Goal: Find specific page/section: Find specific page/section

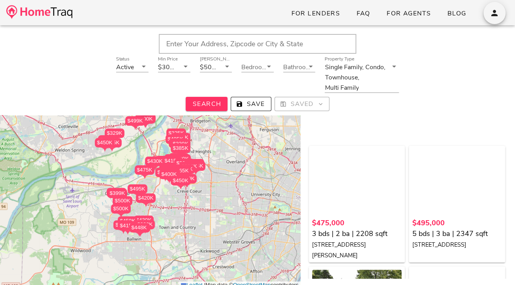
click at [188, 45] on input "text" at bounding box center [258, 44] width 198 height 20
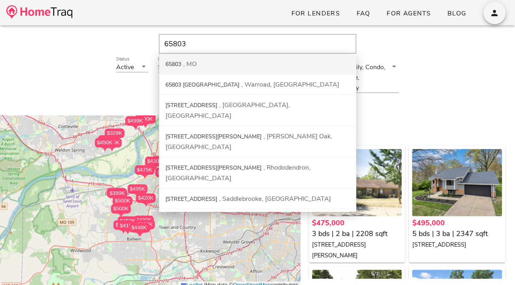
click at [187, 61] on div "MO" at bounding box center [189, 64] width 13 height 9
type input "65803, [GEOGRAPHIC_DATA]"
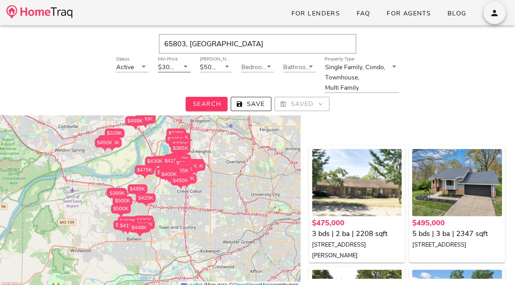
click at [175, 70] on div "$300K" at bounding box center [167, 67] width 19 height 7
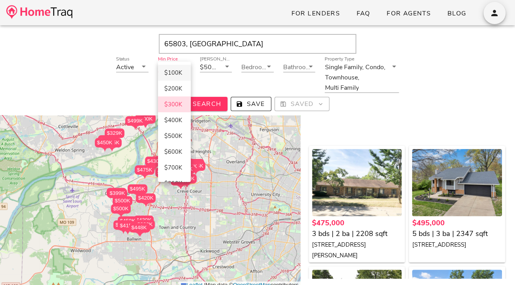
click at [175, 73] on div "$100K" at bounding box center [174, 72] width 20 height 7
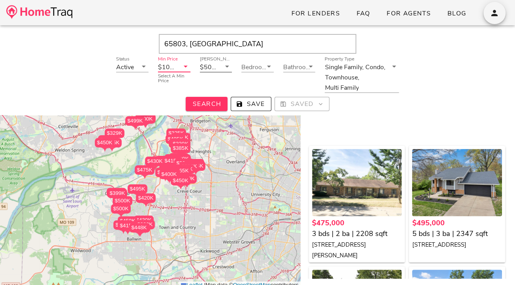
click at [219, 68] on div "$500K" at bounding box center [210, 67] width 21 height 10
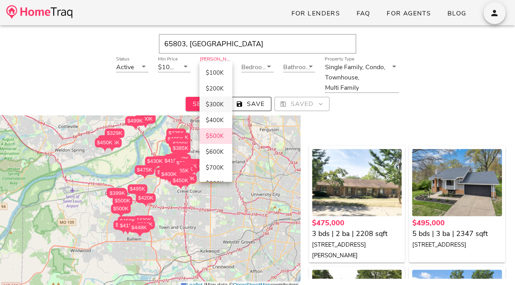
click at [216, 100] on div "$300K" at bounding box center [216, 104] width 20 height 13
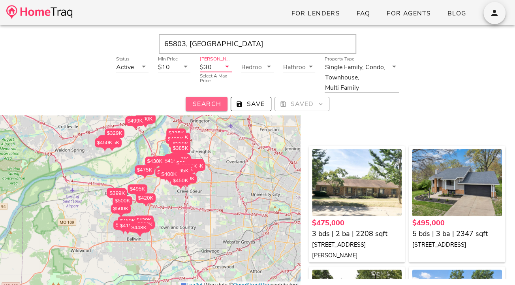
click at [212, 101] on span "Search" at bounding box center [206, 104] width 29 height 9
